Goal: Task Accomplishment & Management: Use online tool/utility

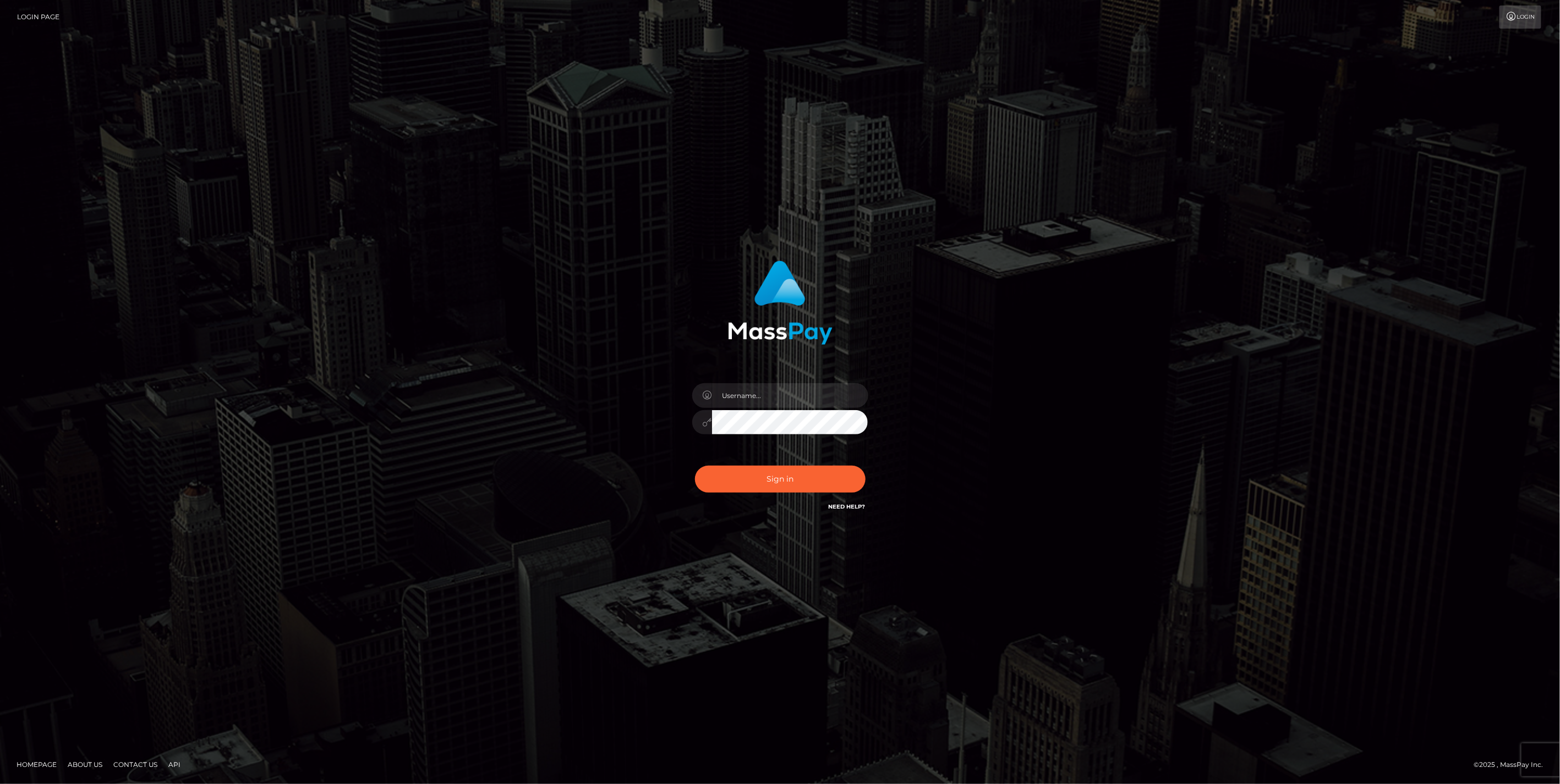
type input "jlo"
click at [776, 479] on button "Sign in" at bounding box center [780, 479] width 171 height 27
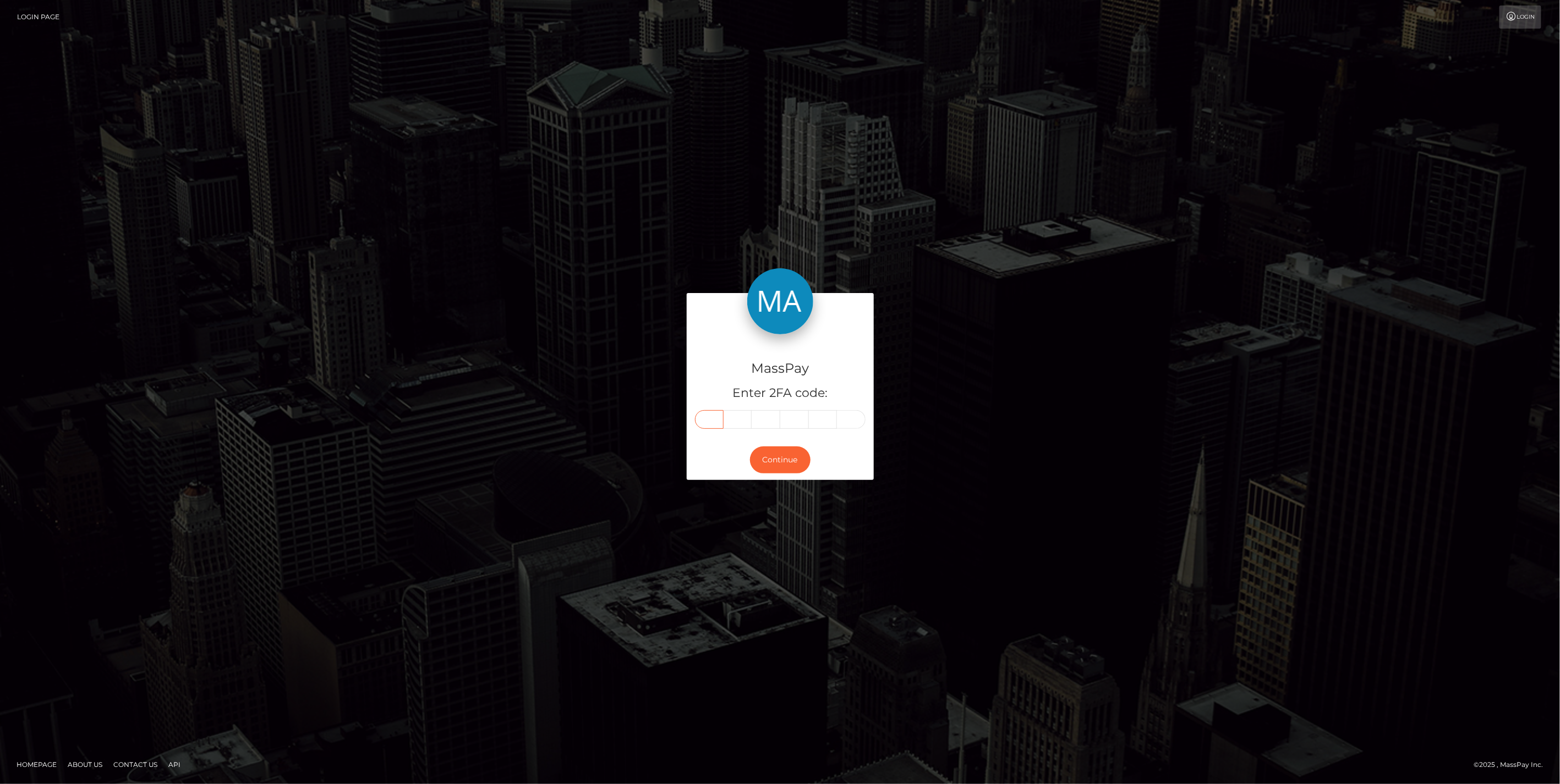
paste input "5"
type input "5"
type input "8"
type input "4"
type input "7"
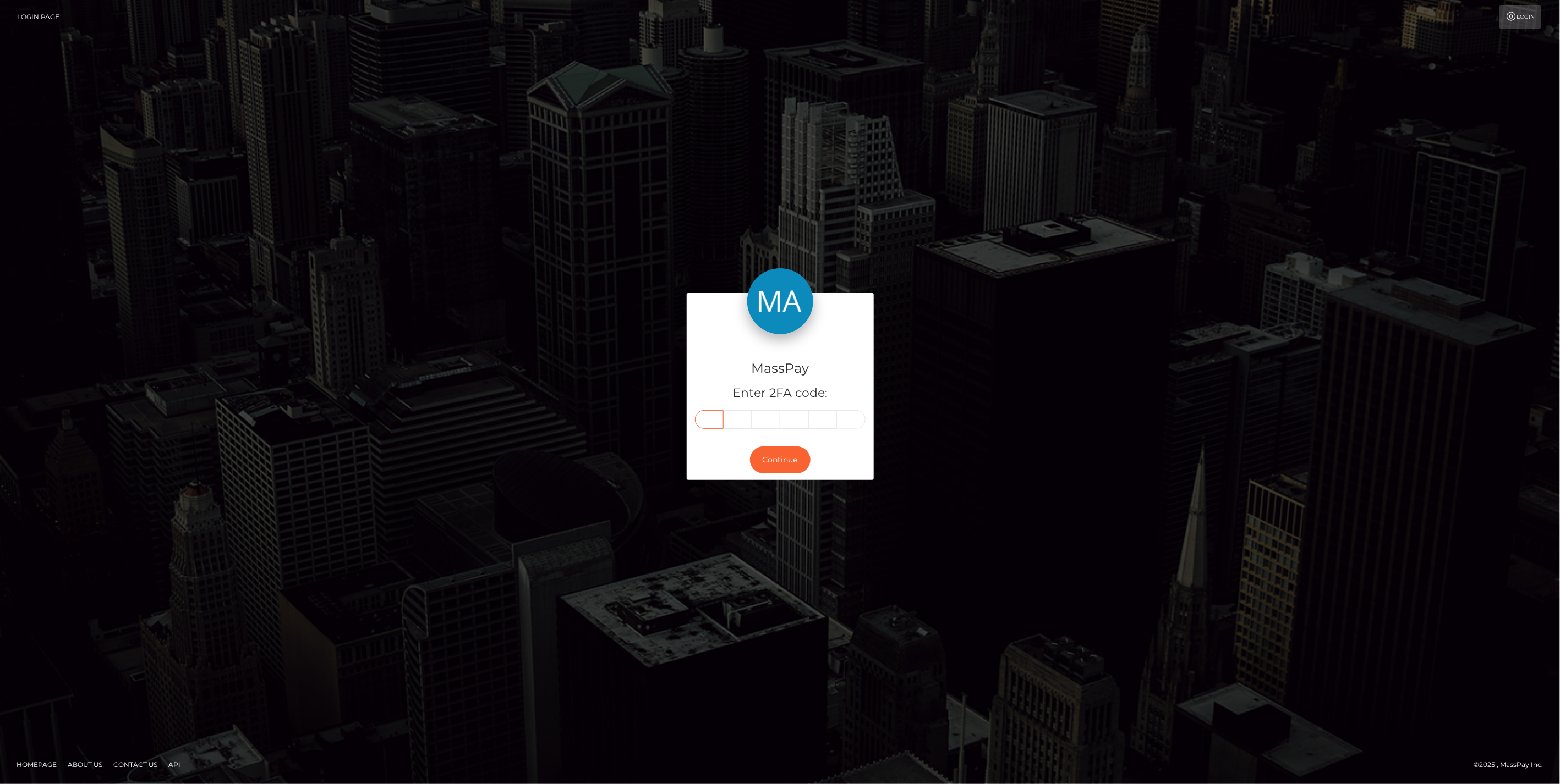
type input "5"
type input "0"
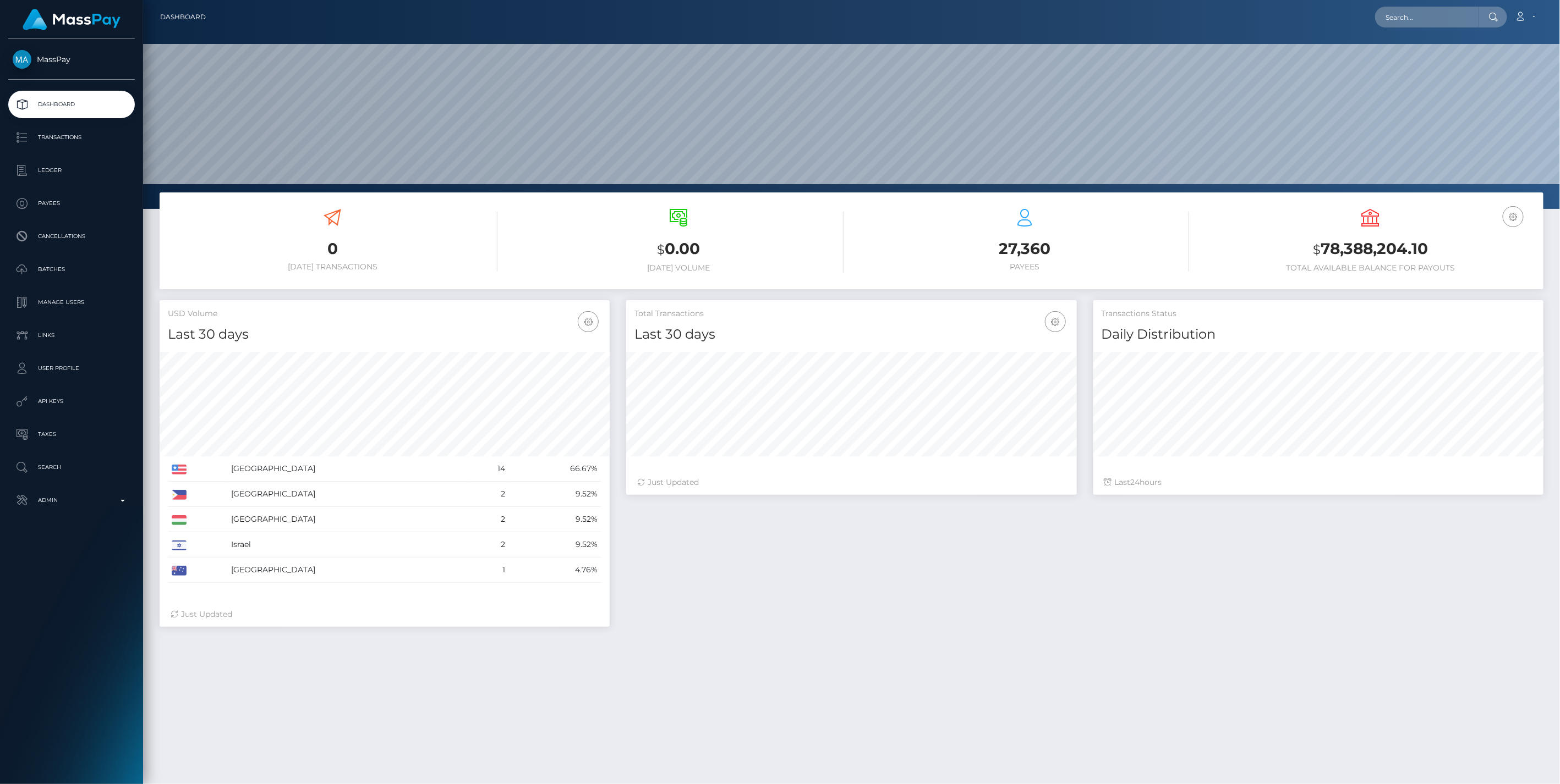
scroll to position [194, 449]
click at [122, 493] on p "Admin" at bounding box center [71, 500] width 117 height 17
click at [80, 570] on span "Balance Adjustments" at bounding box center [71, 565] width 117 height 13
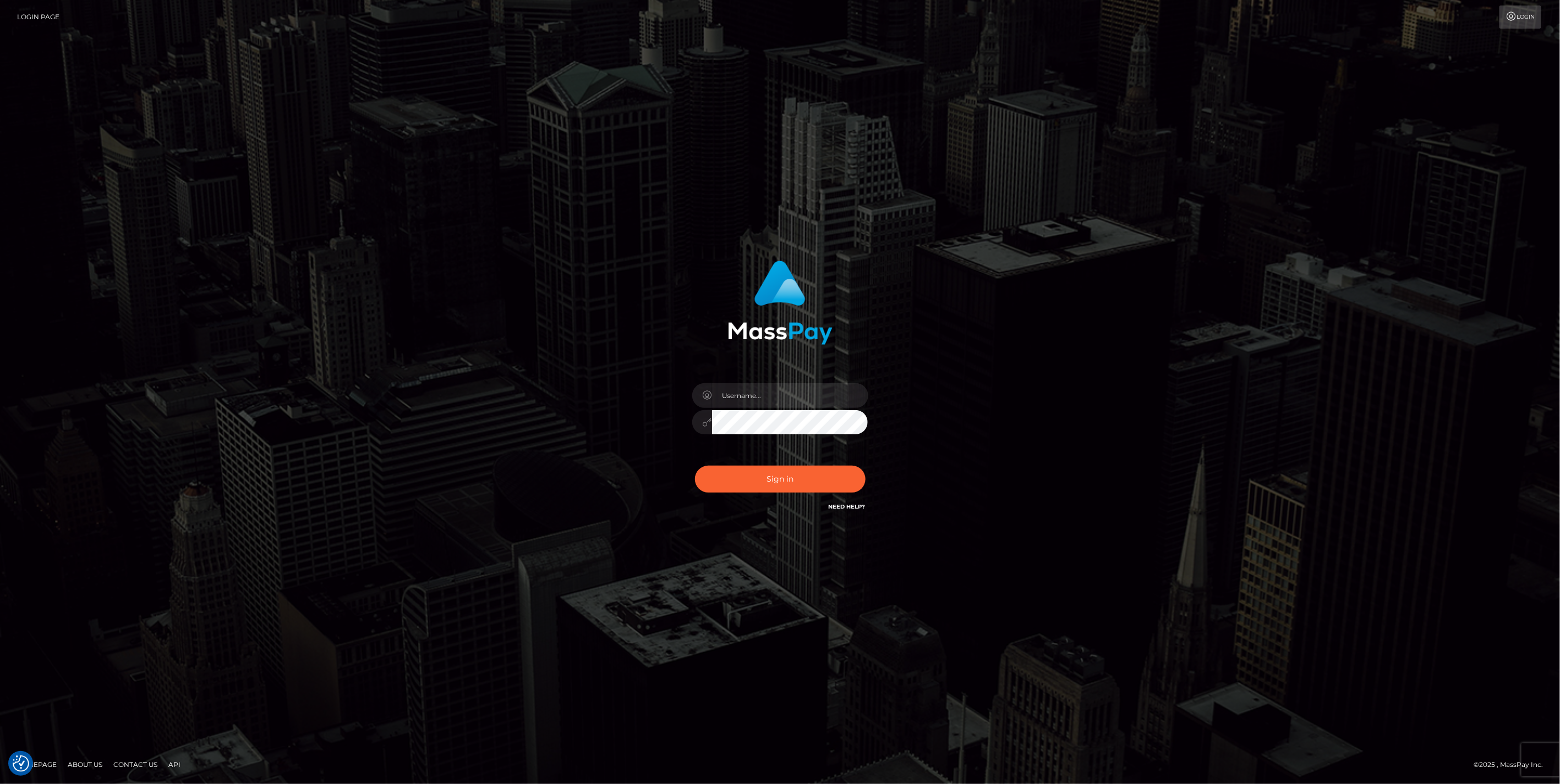
type input "jlo"
click at [758, 481] on button "Sign in" at bounding box center [780, 479] width 171 height 27
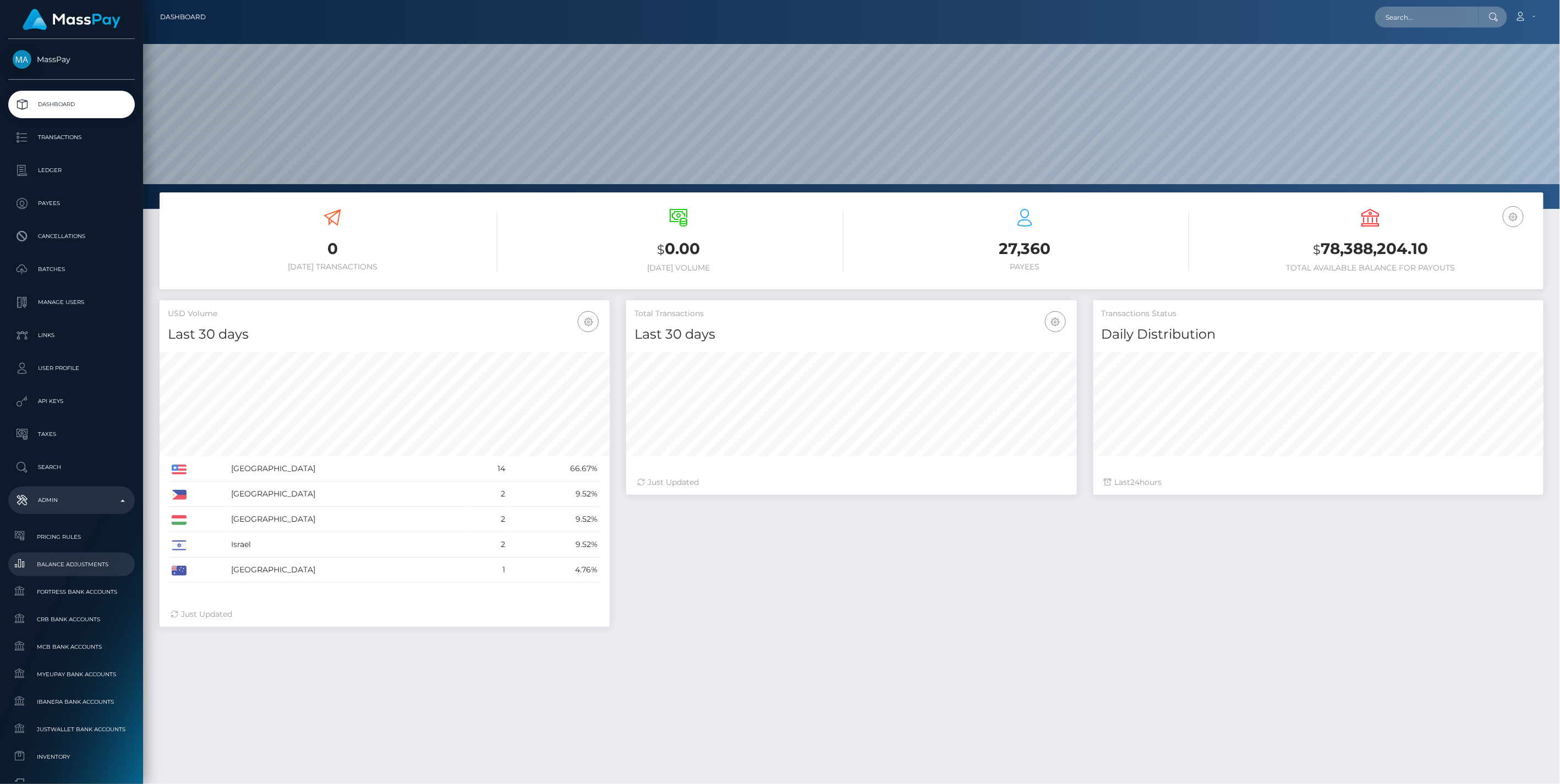
scroll to position [194, 449]
click at [81, 559] on span "Balance Adjustments" at bounding box center [71, 565] width 117 height 13
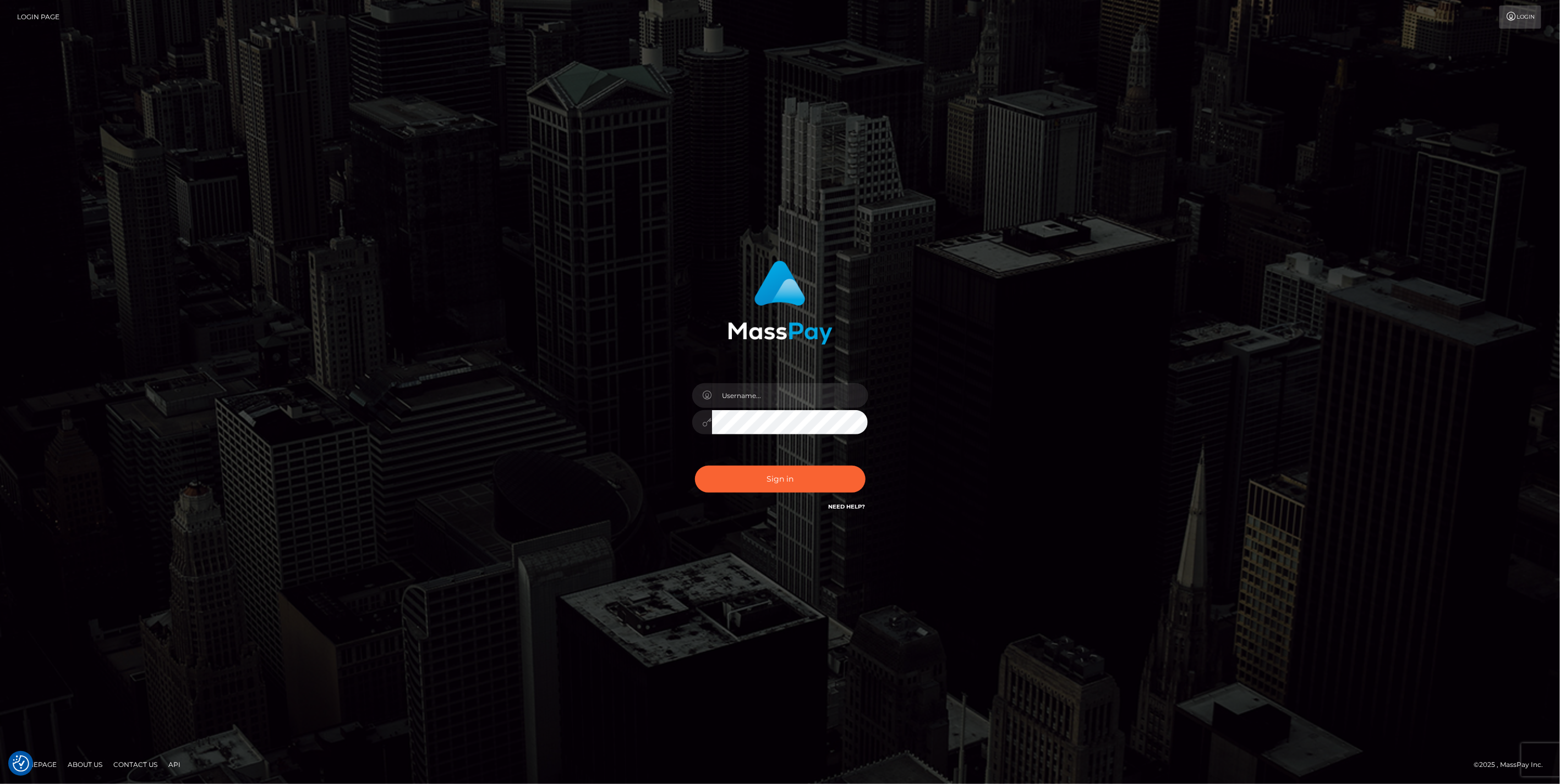
checkbox input "true"
type input "jlo"
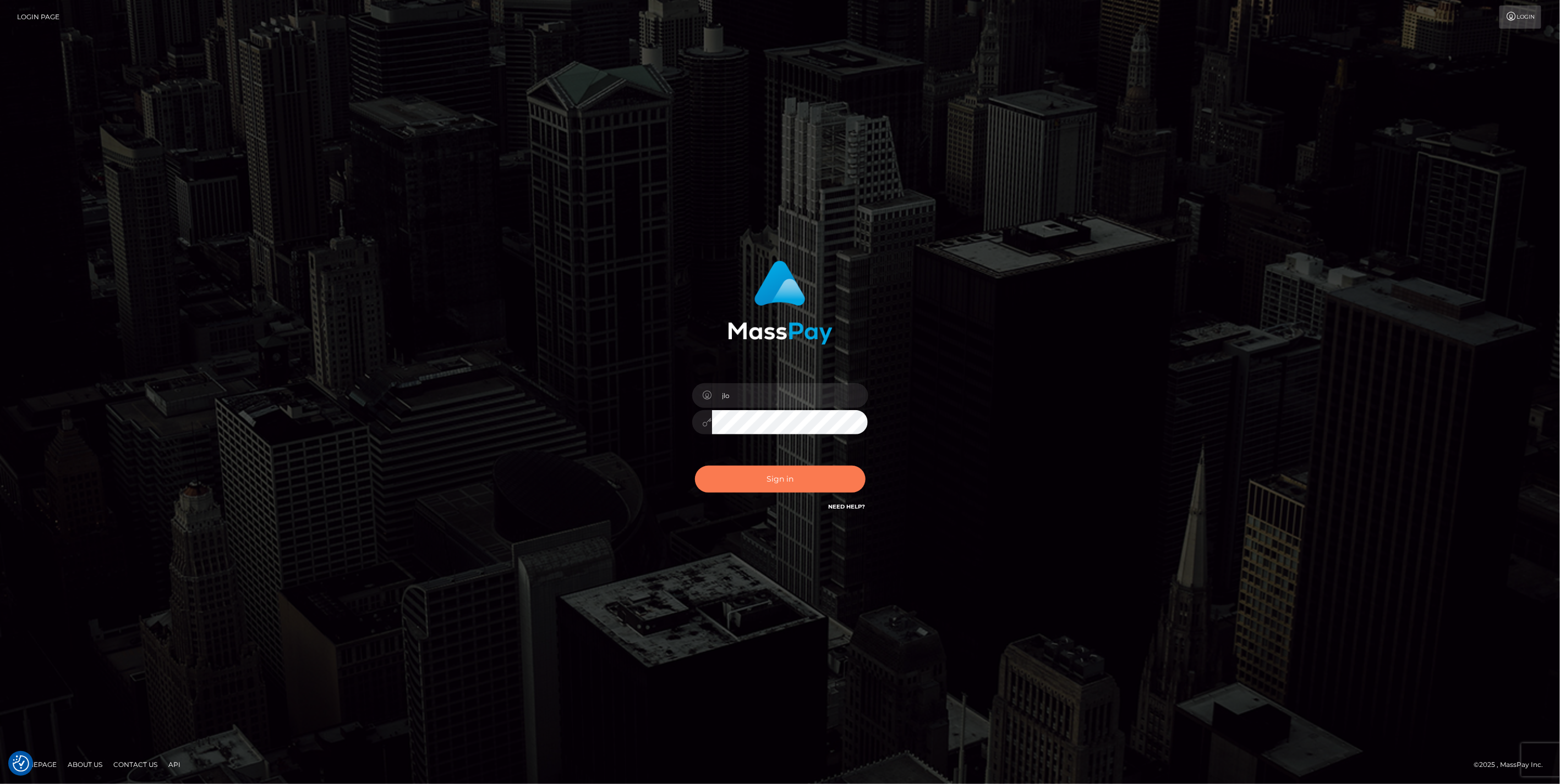
click at [756, 480] on button "Sign in" at bounding box center [780, 479] width 171 height 27
click at [799, 481] on button "Sign in" at bounding box center [780, 479] width 171 height 27
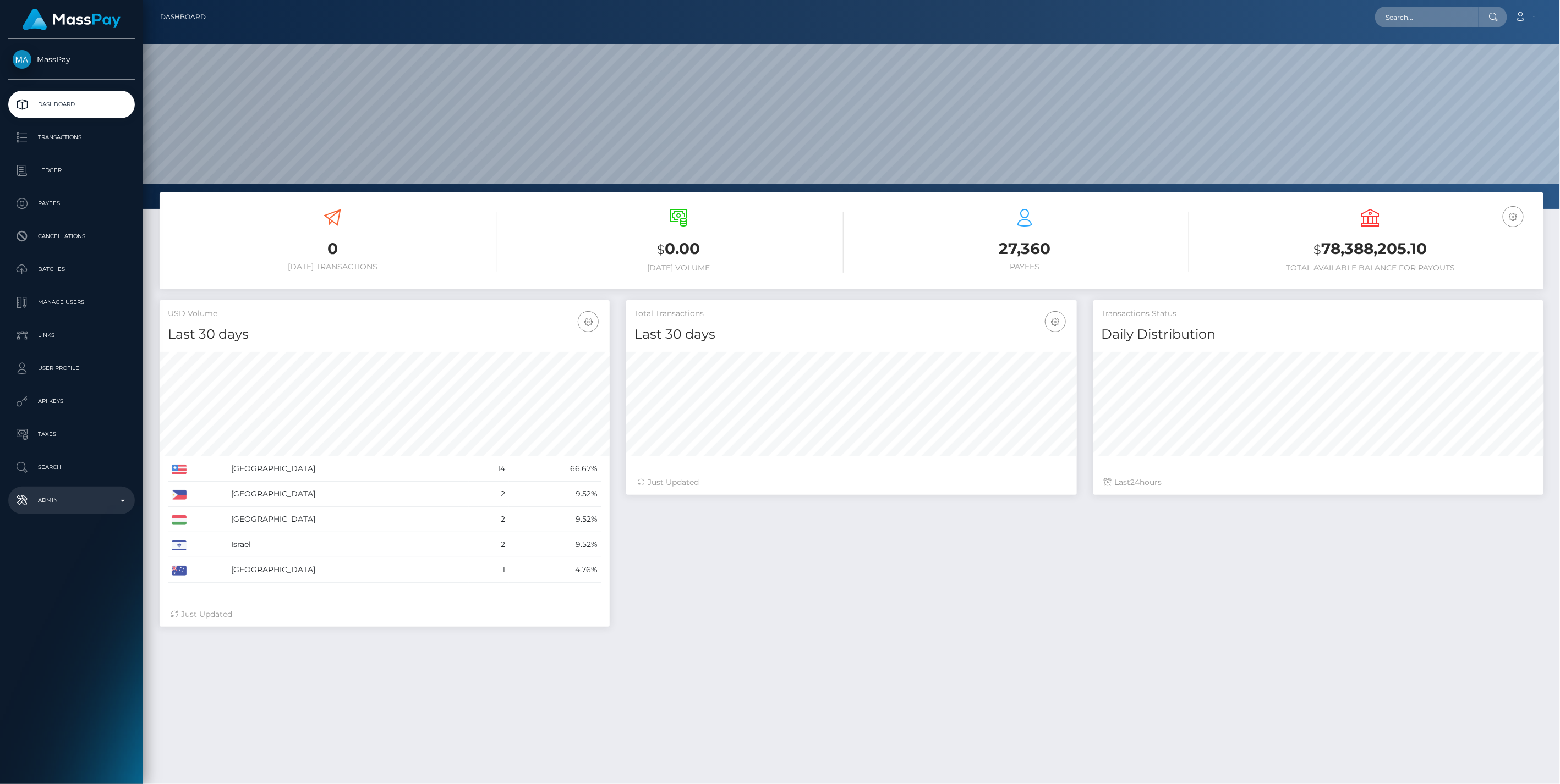
drag, startPoint x: 0, startPoint y: 0, endPoint x: 121, endPoint y: 502, distance: 516.4
click at [121, 502] on b at bounding box center [123, 500] width 4 height 2
click at [68, 568] on span "Balance Adjustments" at bounding box center [71, 565] width 117 height 13
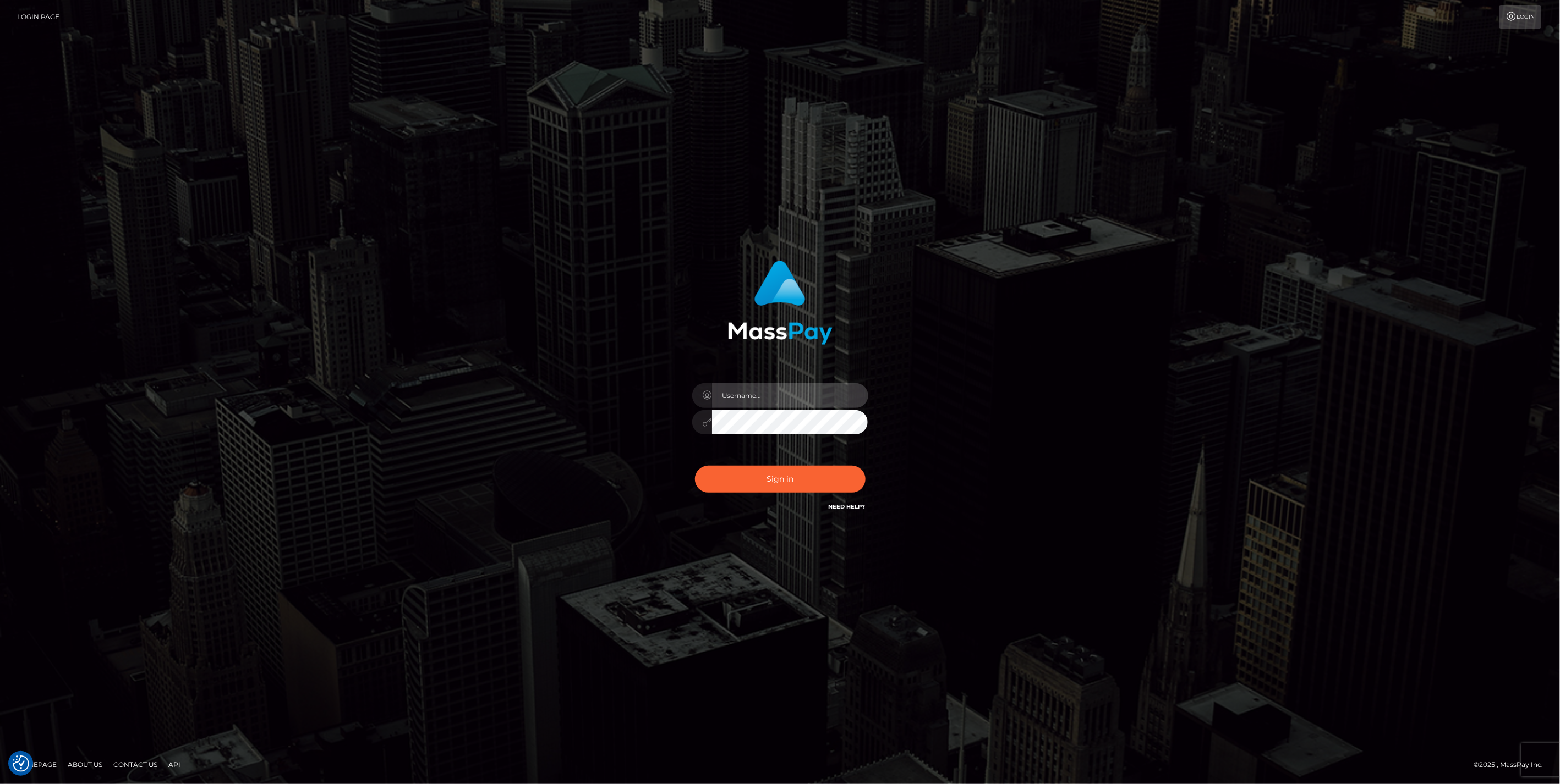
type input "jlo"
click at [780, 487] on button "Sign in" at bounding box center [780, 479] width 171 height 27
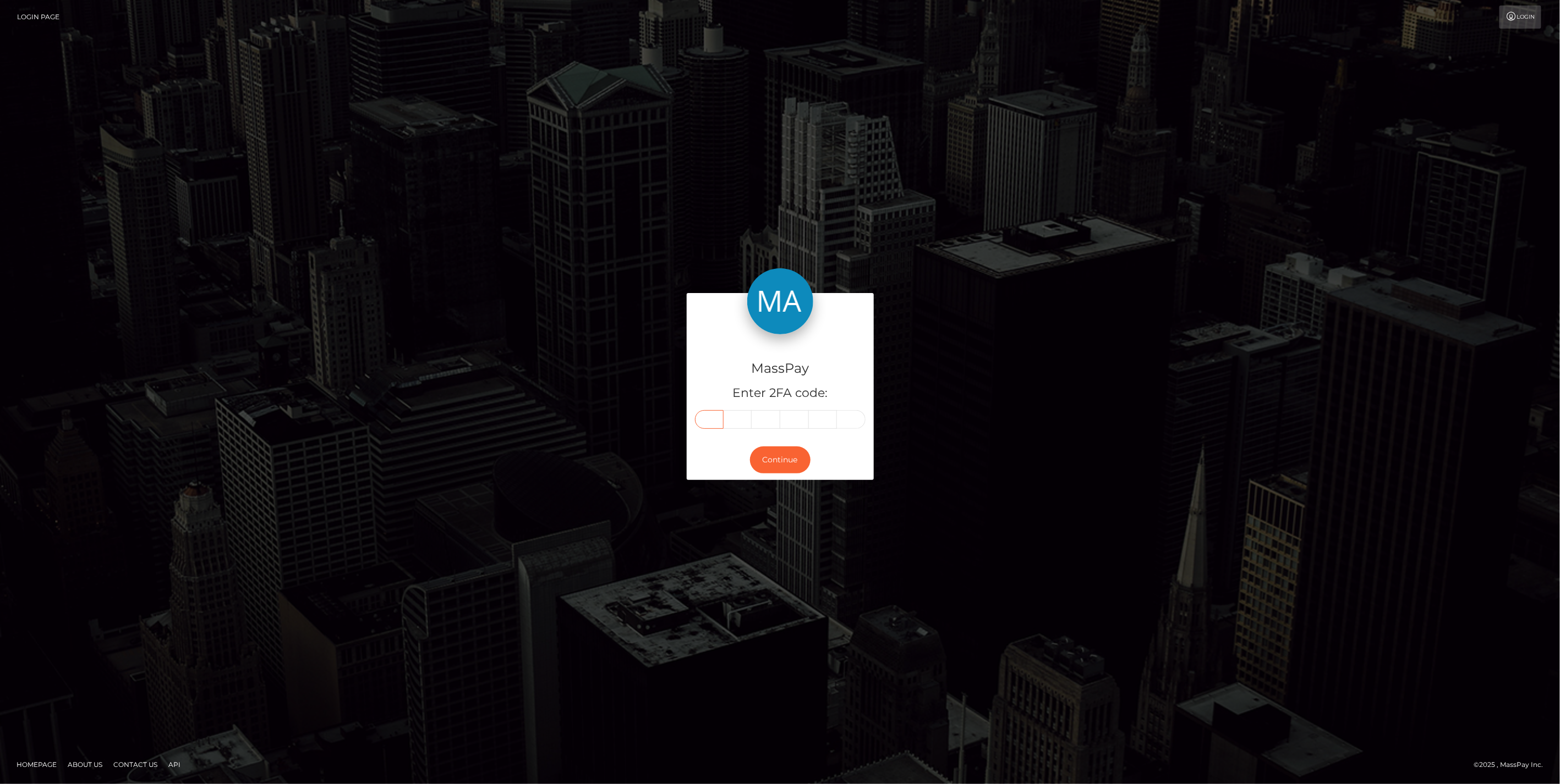
paste input "0"
type input "0"
type input "9"
type input "0"
type input "7"
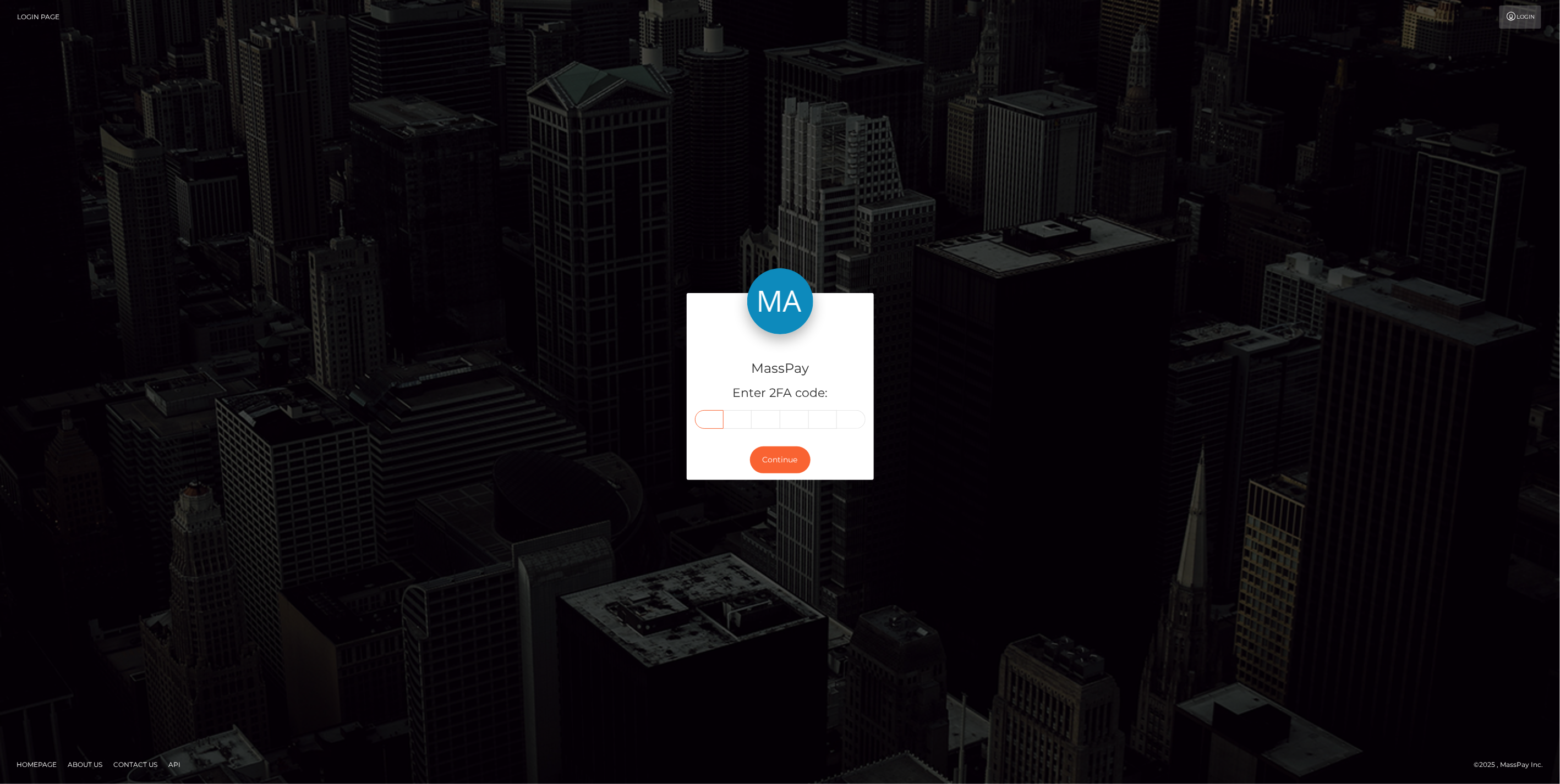
type input "8"
type input "7"
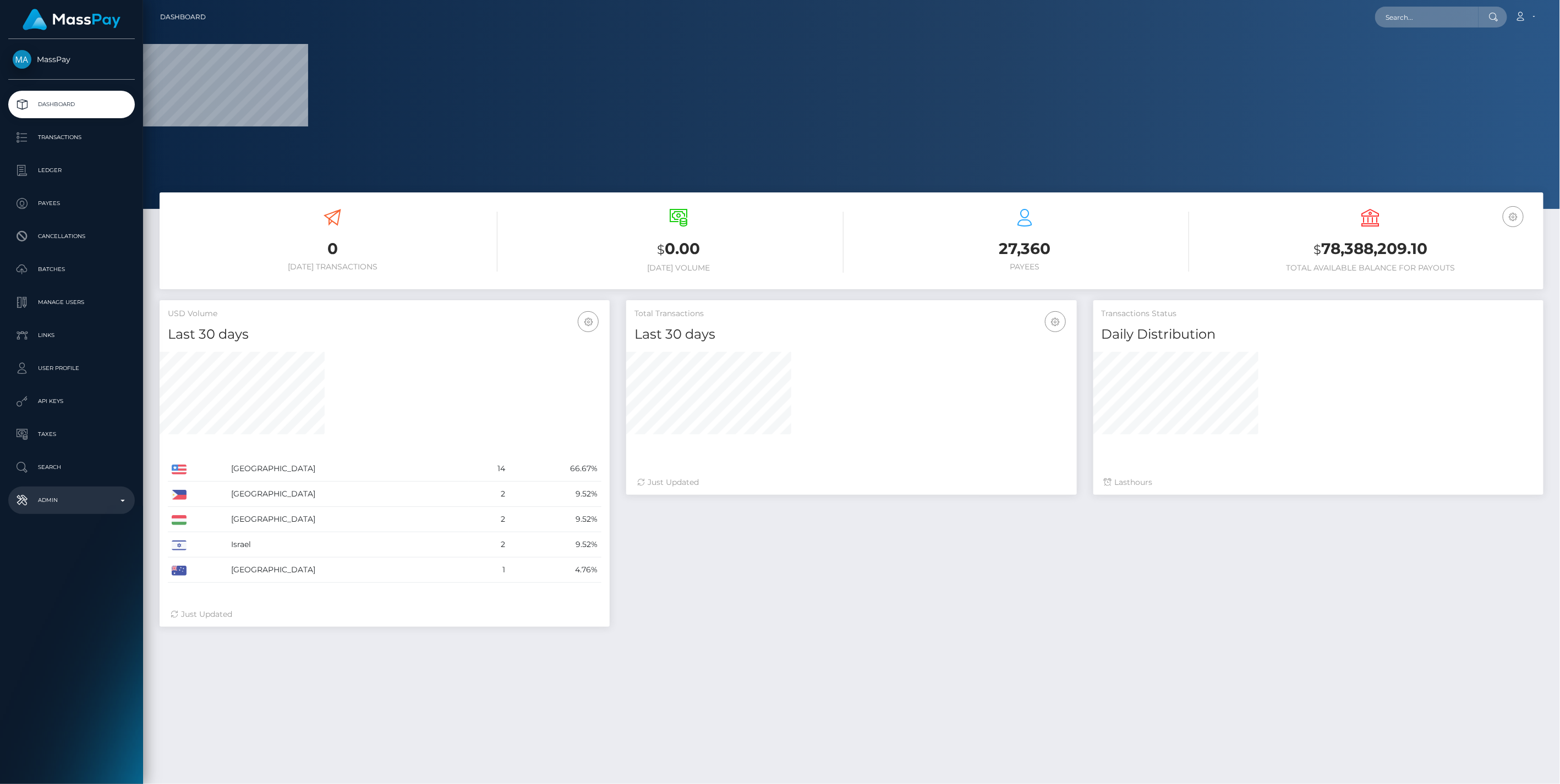
click at [120, 495] on p "Admin" at bounding box center [71, 500] width 117 height 17
click at [84, 563] on span "Balance Adjustments" at bounding box center [71, 565] width 117 height 13
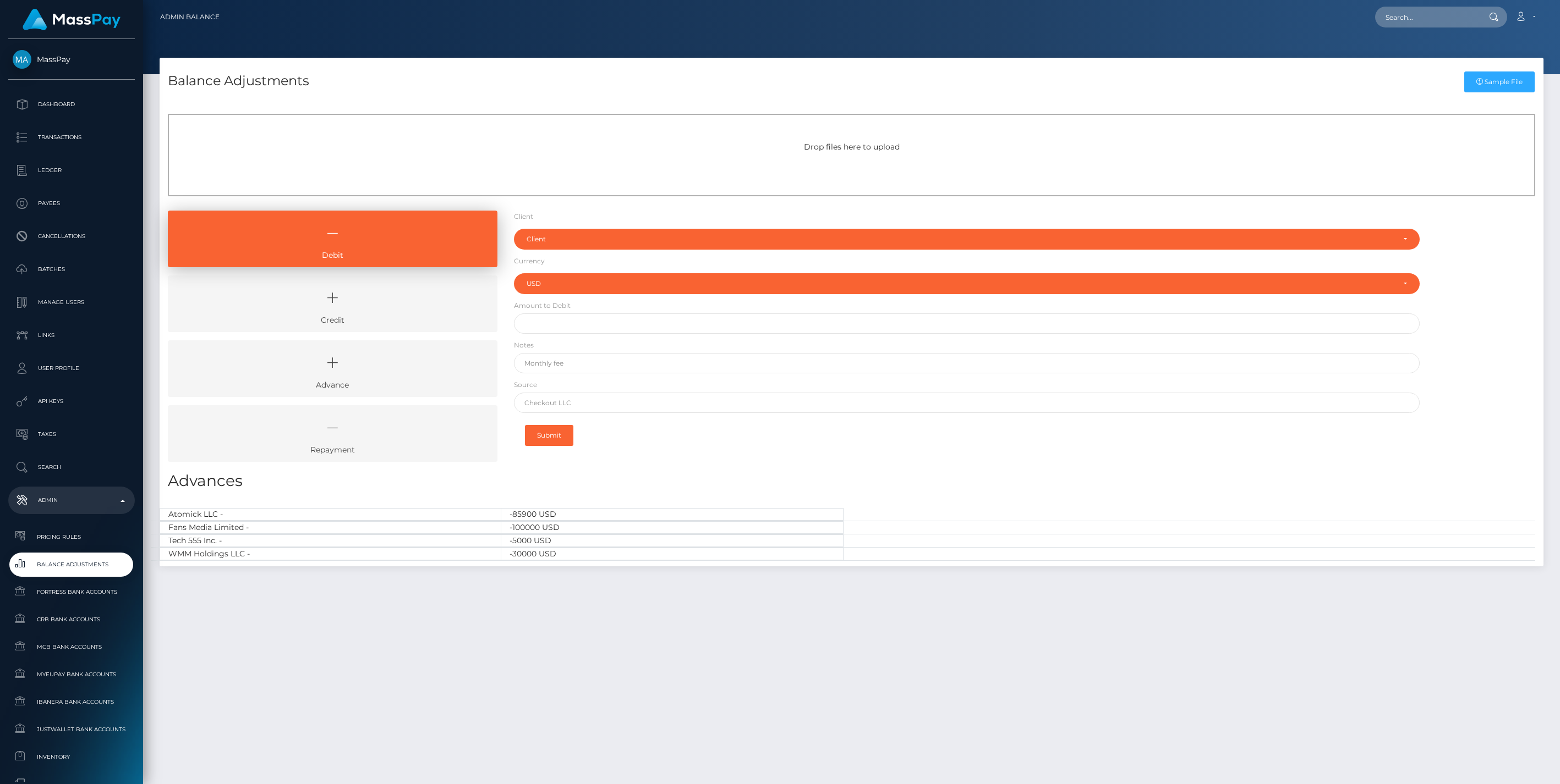
select select "USD"
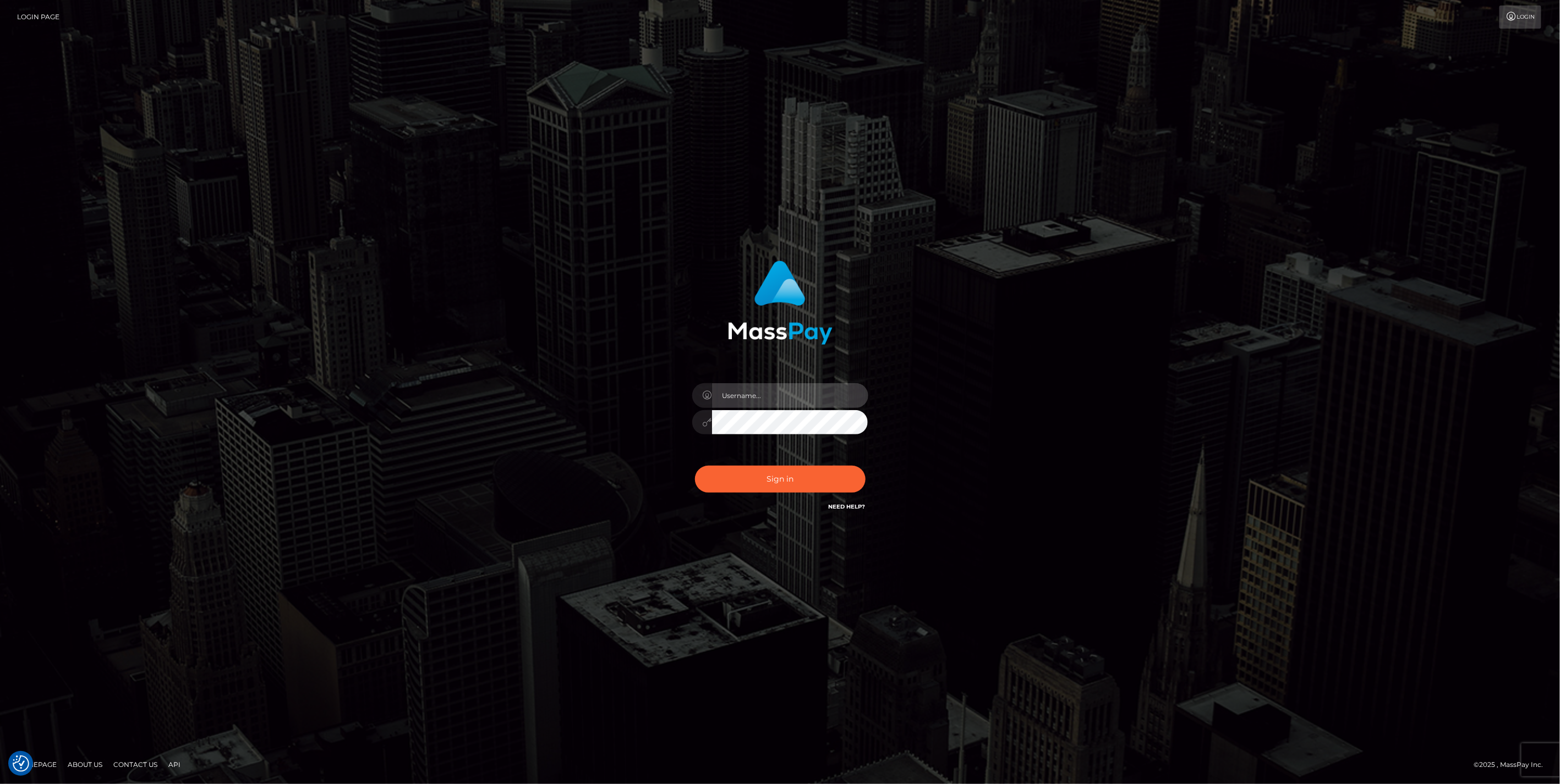
type input "jlo"
